Goal: Transaction & Acquisition: Book appointment/travel/reservation

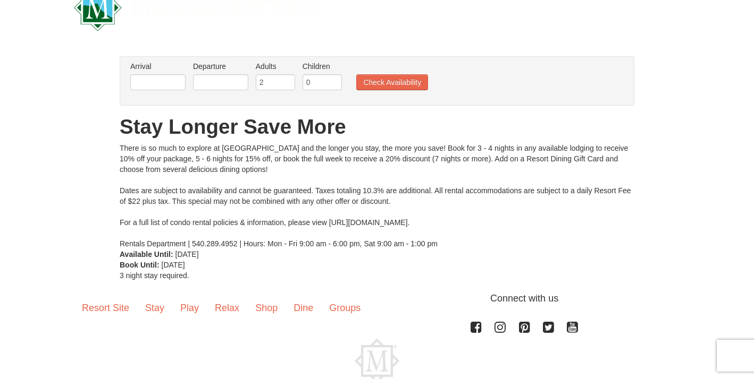
scroll to position [28, 0]
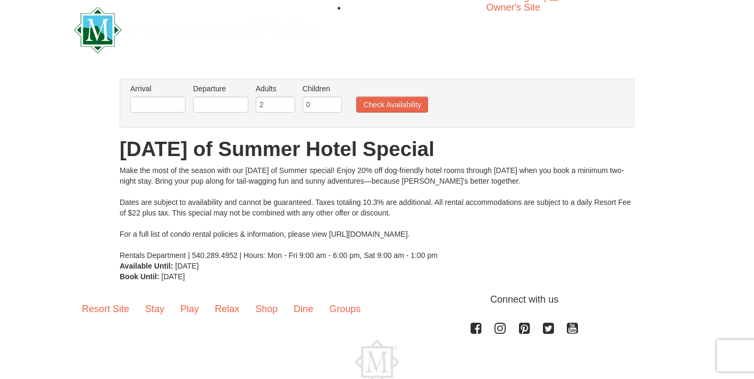
scroll to position [3, 0]
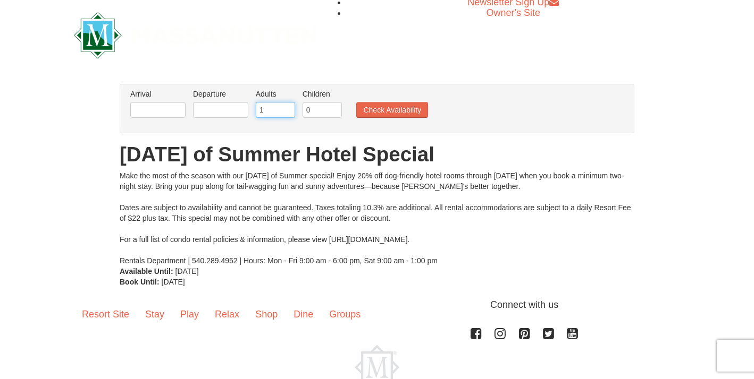
click at [283, 112] on input "1" at bounding box center [275, 110] width 39 height 16
click at [286, 105] on input "2" at bounding box center [275, 110] width 39 height 16
click at [286, 105] on input "3" at bounding box center [275, 110] width 39 height 16
click at [286, 105] on input "4" at bounding box center [275, 110] width 39 height 16
click at [286, 105] on input "5" at bounding box center [275, 110] width 39 height 16
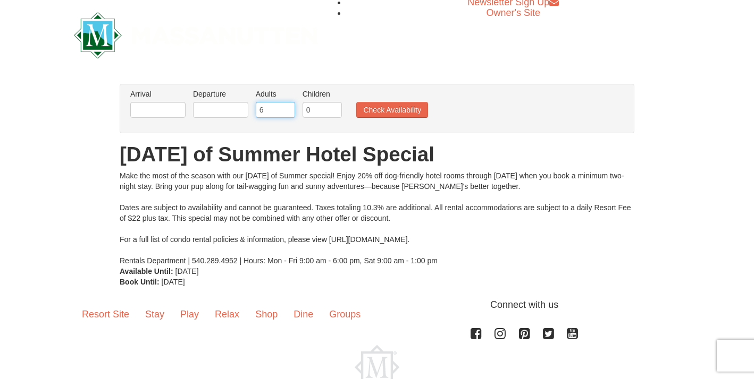
click at [286, 105] on input "6" at bounding box center [275, 110] width 39 height 16
click at [286, 105] on input "7" at bounding box center [275, 110] width 39 height 16
click at [286, 105] on input "8" at bounding box center [275, 110] width 39 height 16
click at [286, 105] on input "9" at bounding box center [275, 110] width 39 height 16
click at [286, 105] on input "10" at bounding box center [275, 110] width 39 height 16
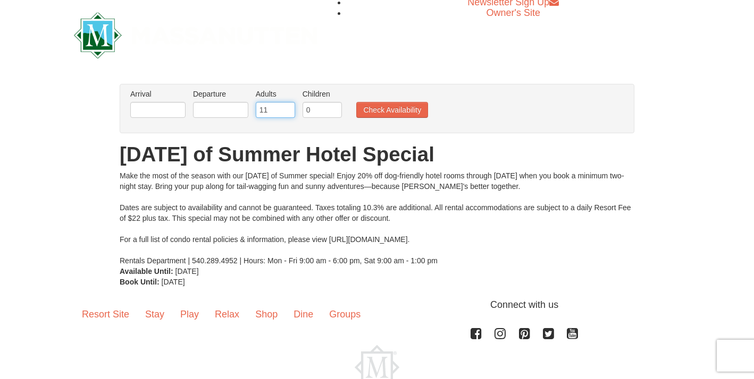
type input "11"
click at [286, 105] on input "11" at bounding box center [275, 110] width 39 height 16
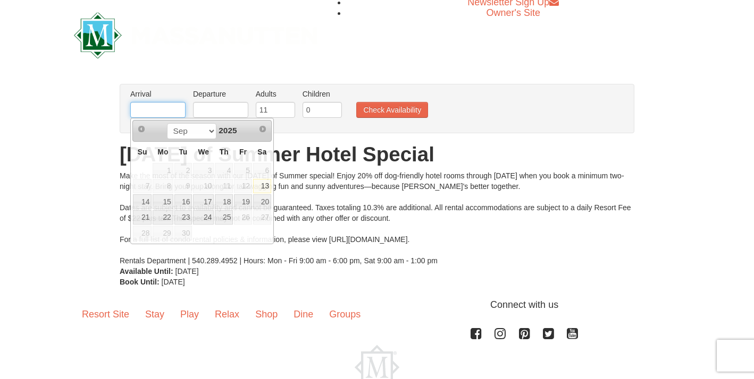
click at [172, 112] on input "text" at bounding box center [157, 110] width 55 height 16
click at [264, 129] on span "Next" at bounding box center [262, 129] width 9 height 9
click at [206, 132] on select "Sep" at bounding box center [191, 131] width 49 height 16
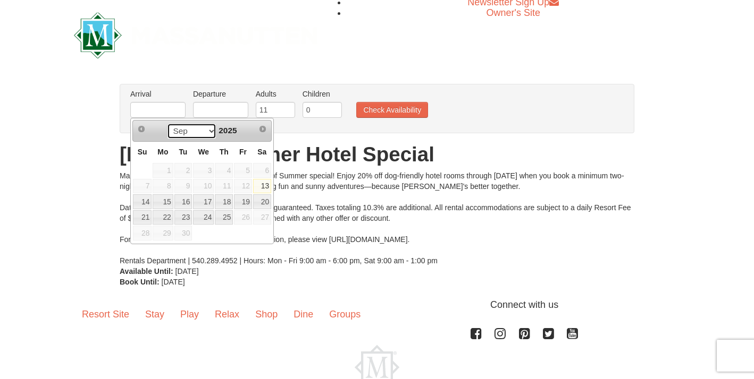
click at [167, 123] on select "Sep" at bounding box center [191, 131] width 49 height 16
click at [206, 132] on select "Sep" at bounding box center [191, 131] width 49 height 16
click at [388, 109] on button "Check Availability" at bounding box center [392, 110] width 72 height 16
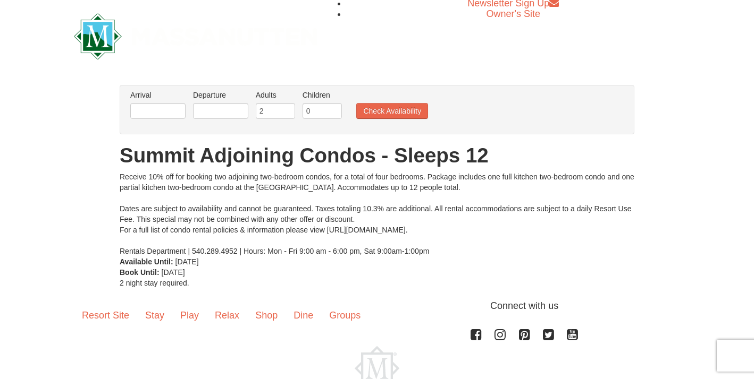
scroll to position [2, 0]
click at [197, 115] on input "text" at bounding box center [220, 112] width 55 height 16
